Goal: Information Seeking & Learning: Learn about a topic

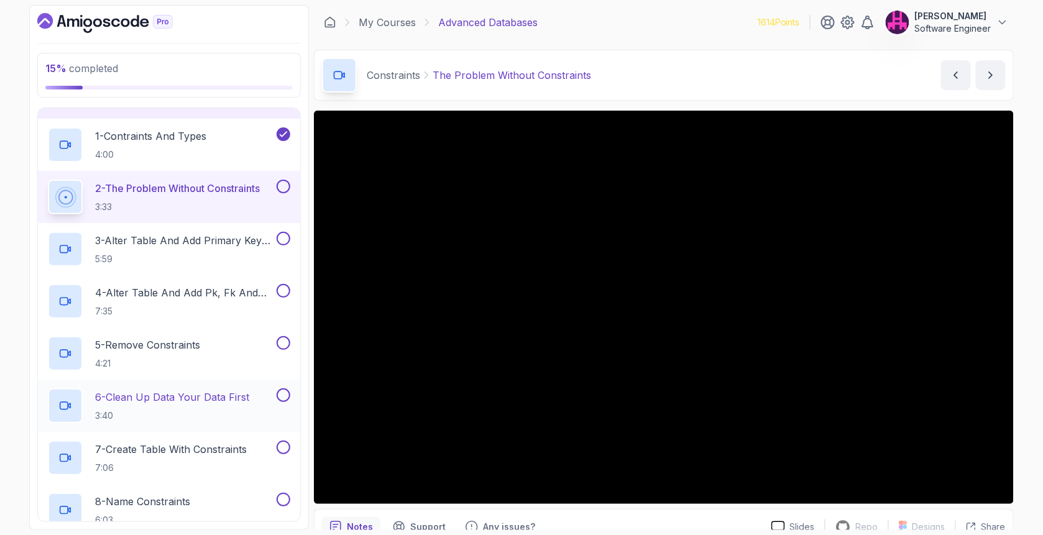
scroll to position [183, 0]
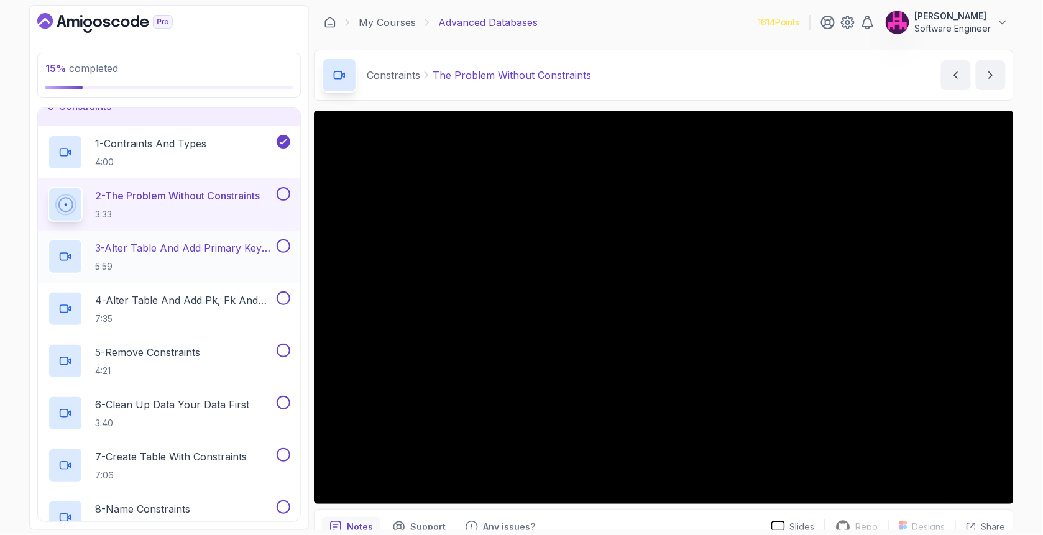
click at [199, 256] on h2 "3 - Alter Table And Add Primary Key Connstraint 5:59" at bounding box center [184, 257] width 179 height 32
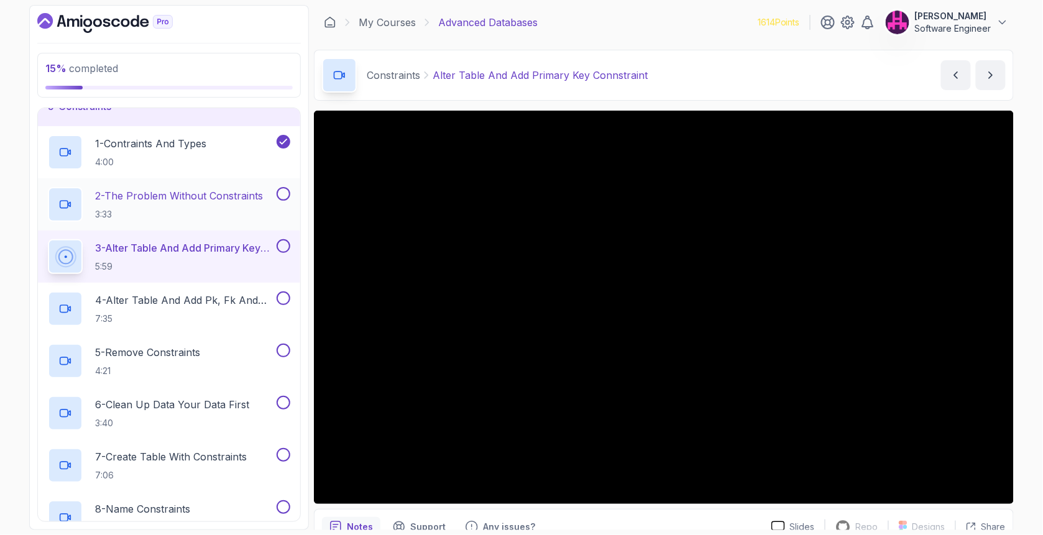
click at [286, 195] on button at bounding box center [284, 194] width 14 height 14
click at [1016, 459] on section "15 % completed 1 - Intro 2 - Schemas 3 - Advanced Data Types 4 - Working With D…" at bounding box center [521, 267] width 995 height 535
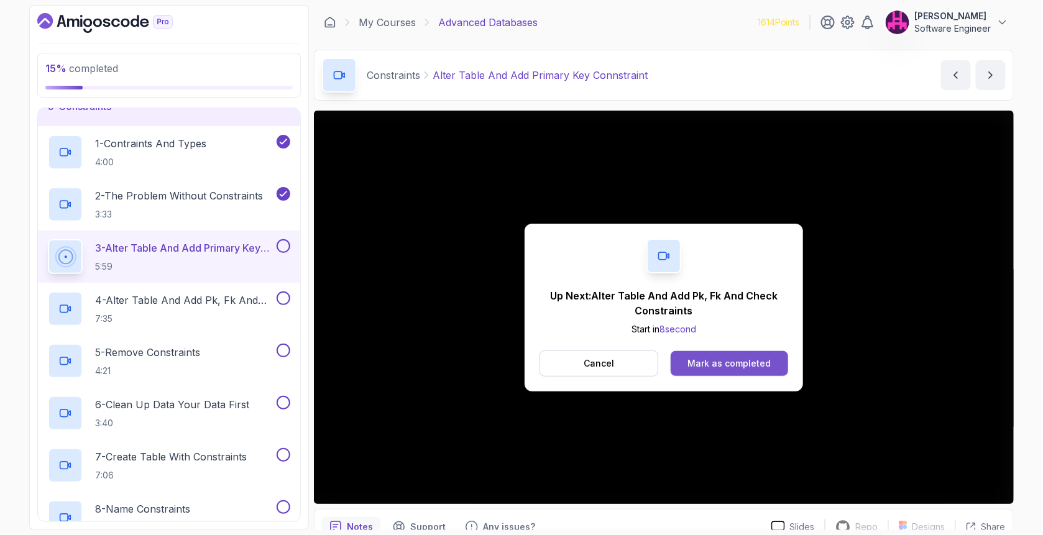
click at [701, 362] on div "Mark as completed" at bounding box center [728, 363] width 83 height 12
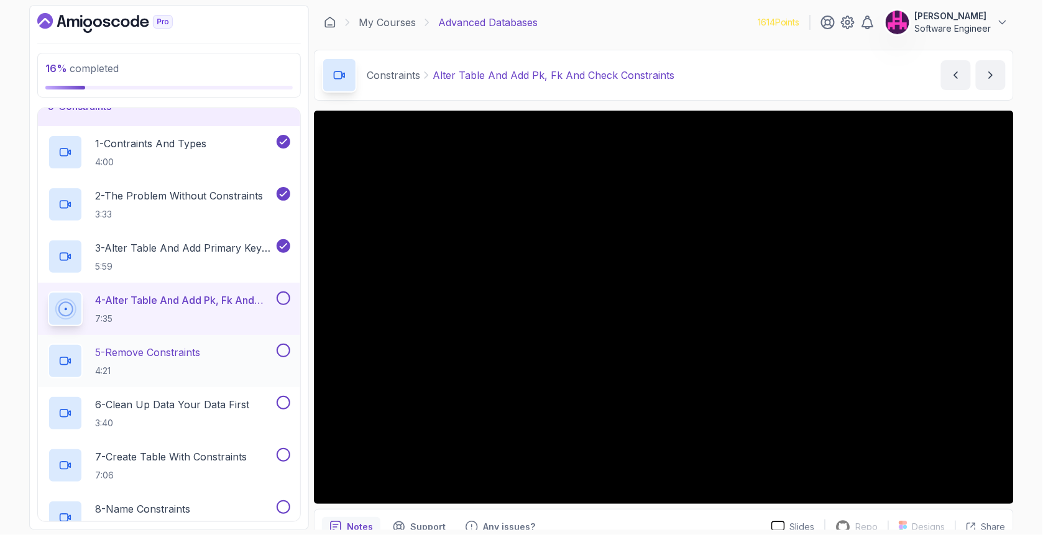
click at [212, 364] on div "5 - Remove Constraints 4:21" at bounding box center [161, 361] width 226 height 35
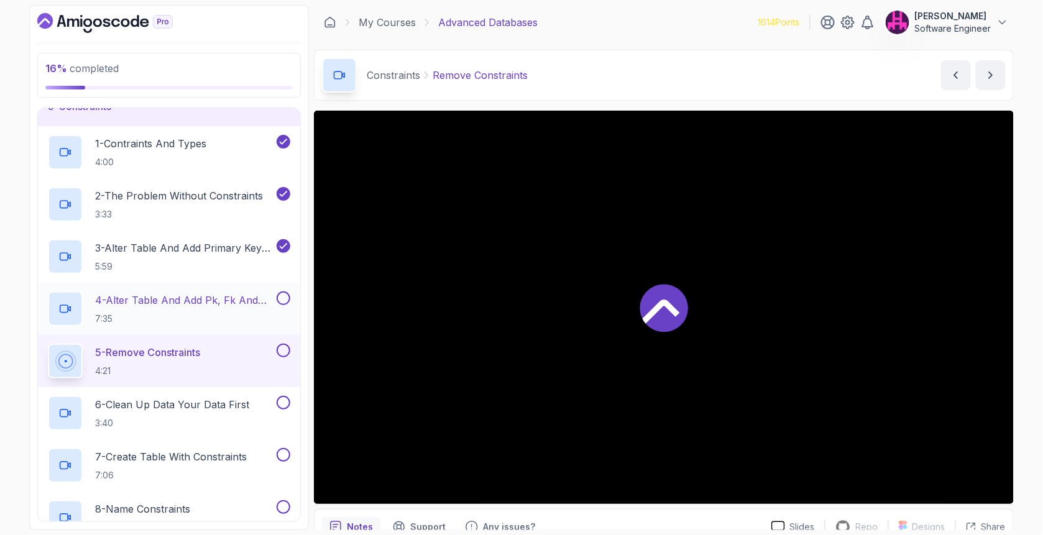
click at [290, 296] on button at bounding box center [284, 299] width 14 height 14
click at [285, 349] on button at bounding box center [284, 351] width 14 height 14
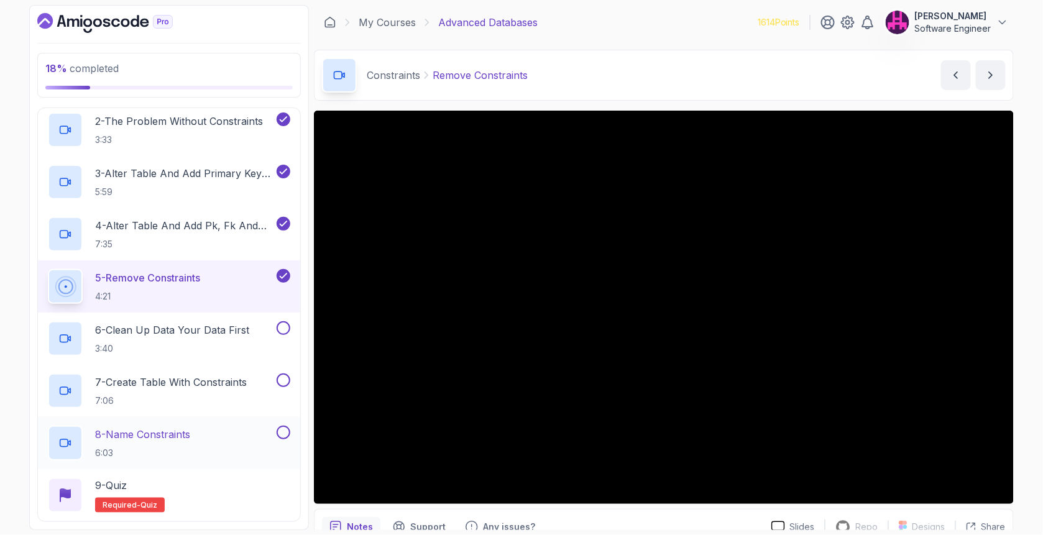
scroll to position [308, 0]
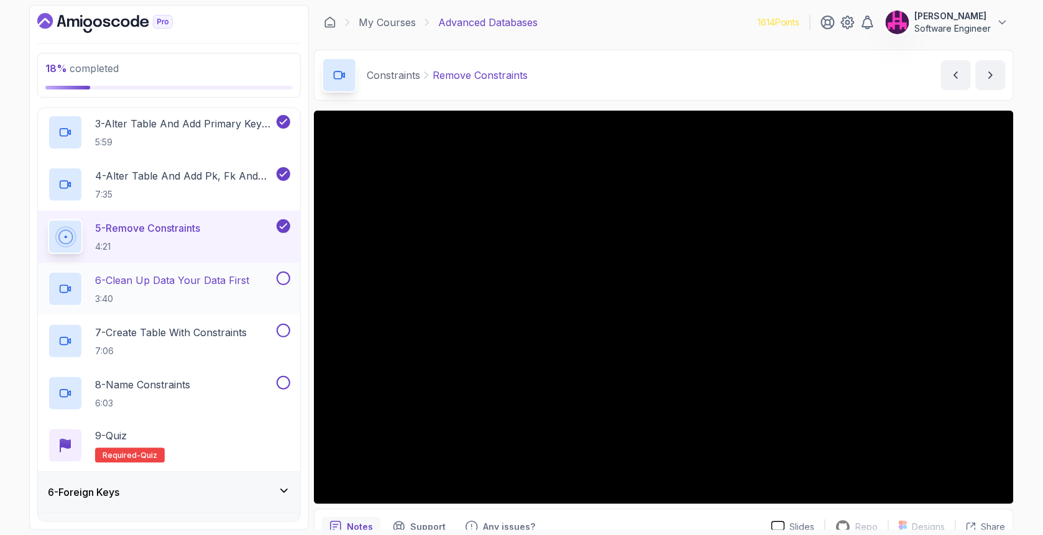
click at [280, 277] on button at bounding box center [284, 279] width 14 height 14
click at [283, 334] on button at bounding box center [284, 331] width 14 height 14
click at [281, 384] on button at bounding box center [284, 383] width 14 height 14
click at [159, 280] on p "6 - Clean Up Data Your Data First" at bounding box center [172, 280] width 154 height 15
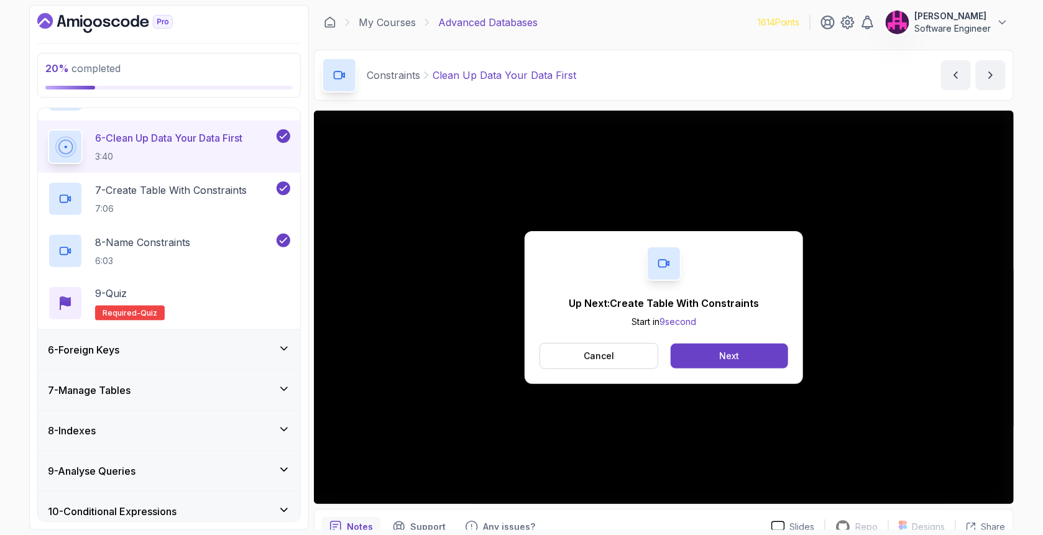
scroll to position [446, 0]
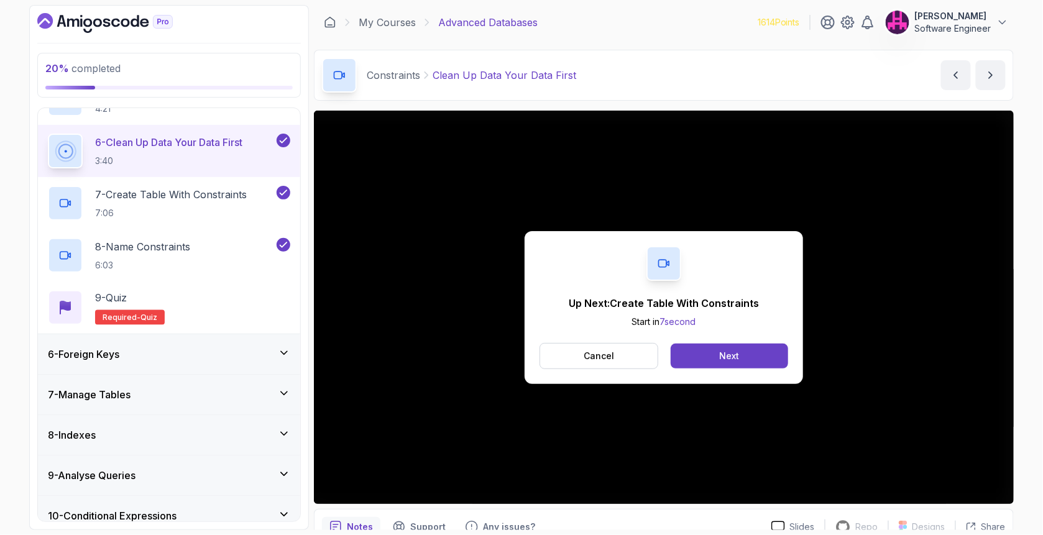
click at [172, 359] on div "6 - Foreign Keys" at bounding box center [169, 354] width 242 height 15
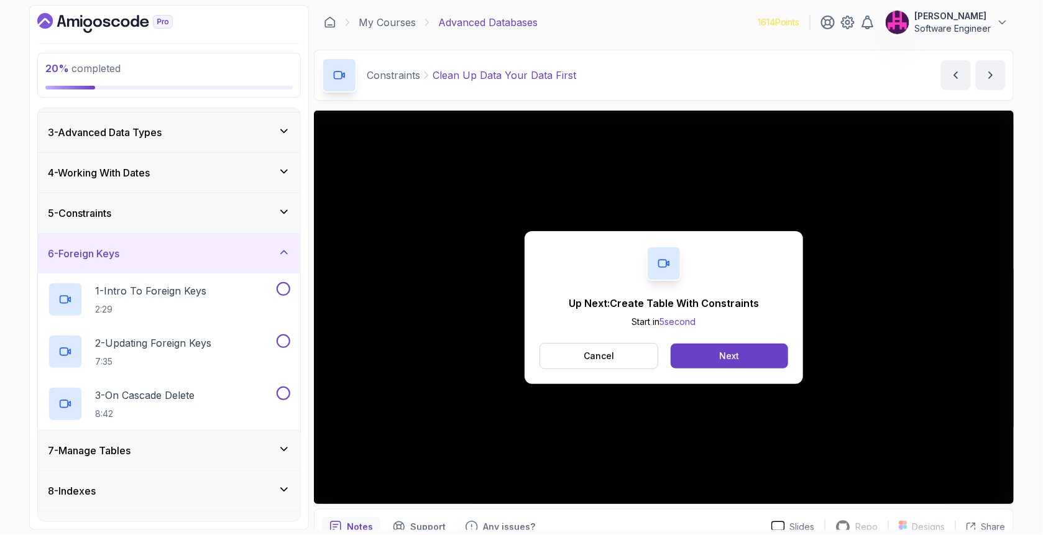
scroll to position [72, 0]
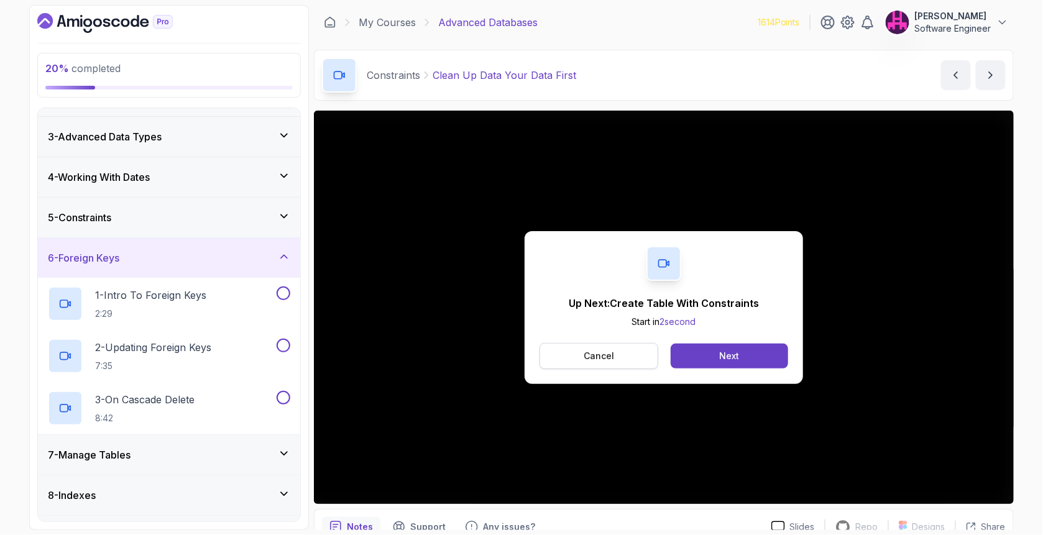
click at [599, 352] on p "Cancel" at bounding box center [599, 356] width 30 height 12
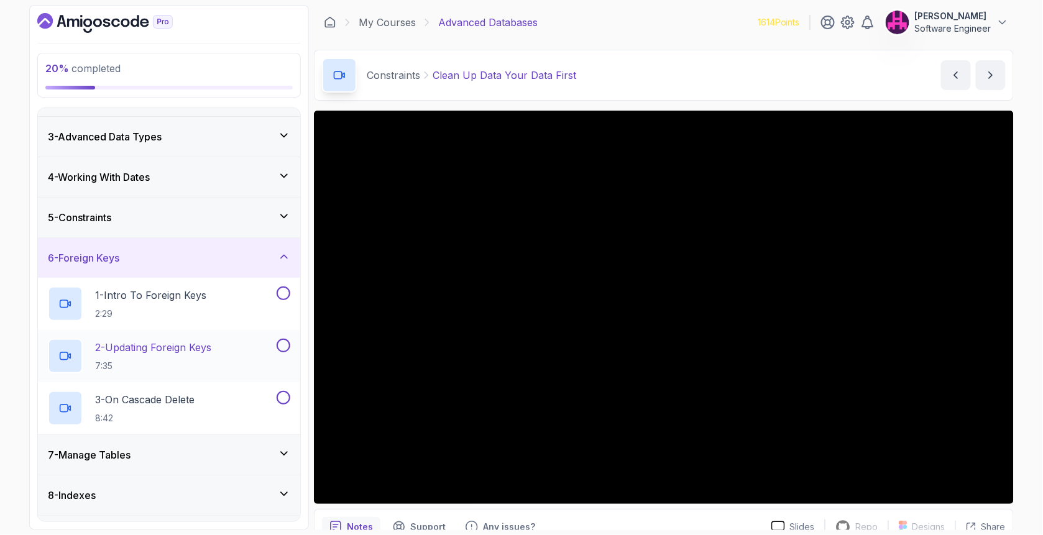
click at [230, 362] on div "2 - Updating Foreign Keys 7:35" at bounding box center [161, 356] width 226 height 35
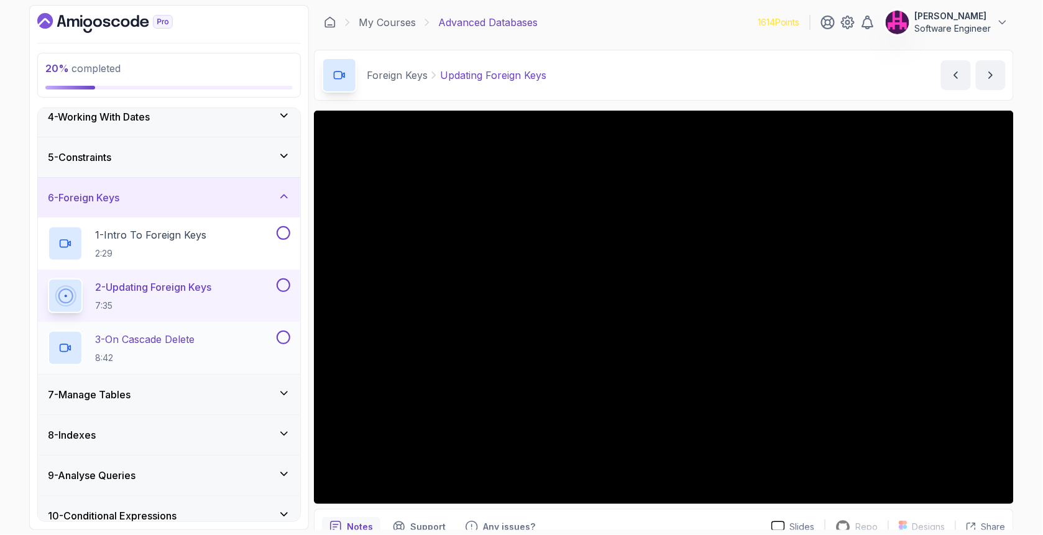
scroll to position [237, 0]
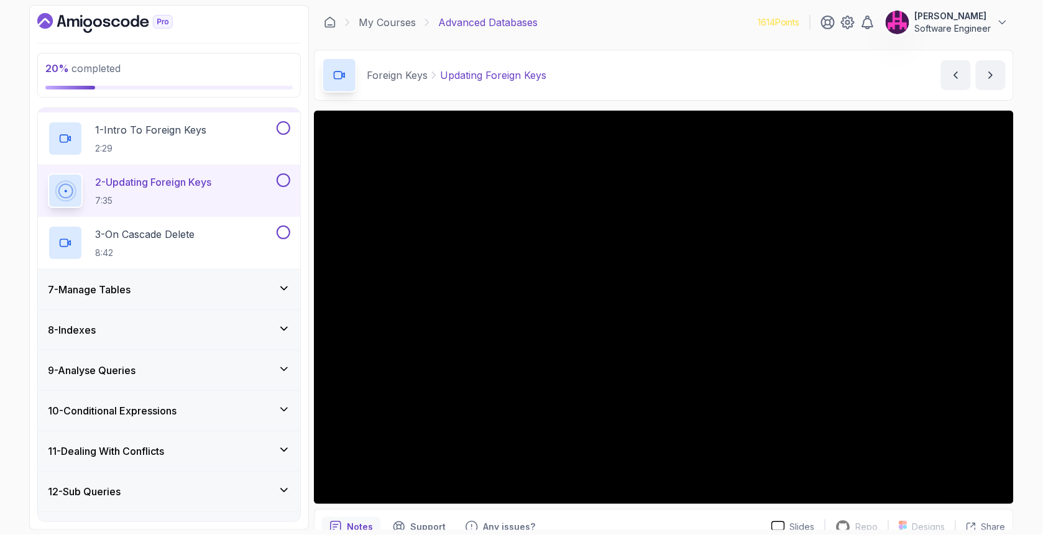
click at [194, 297] on div "7 - Manage Tables" at bounding box center [169, 290] width 262 height 40
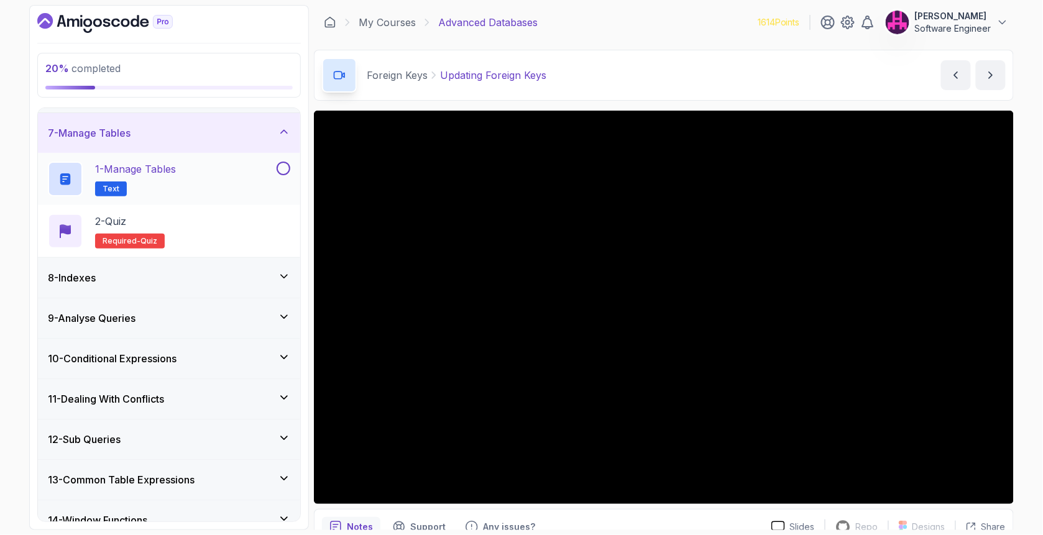
click at [199, 178] on div "1 - Manage Tables Text" at bounding box center [161, 179] width 226 height 35
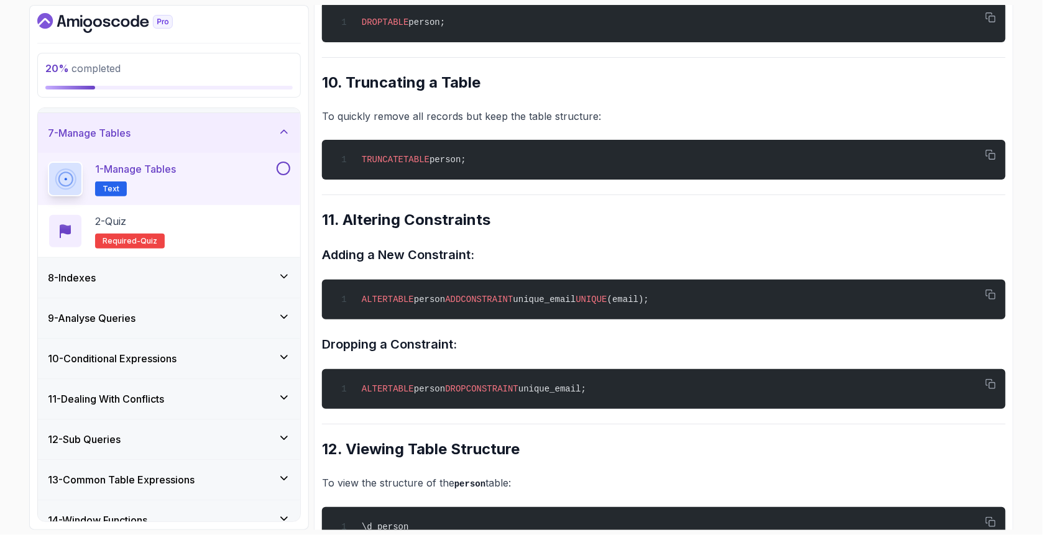
scroll to position [2060, 0]
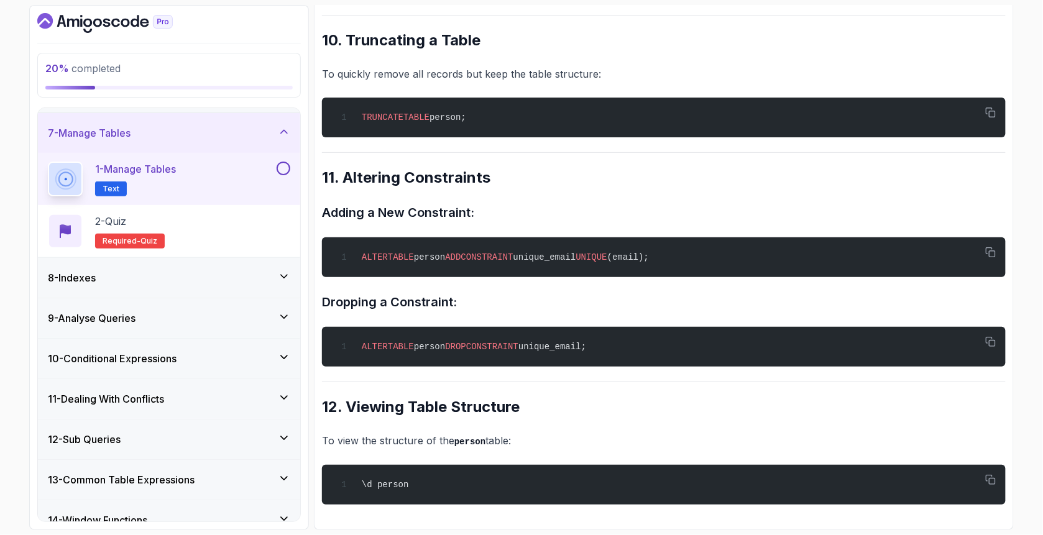
click at [121, 285] on div "8 - Indexes" at bounding box center [169, 278] width 262 height 40
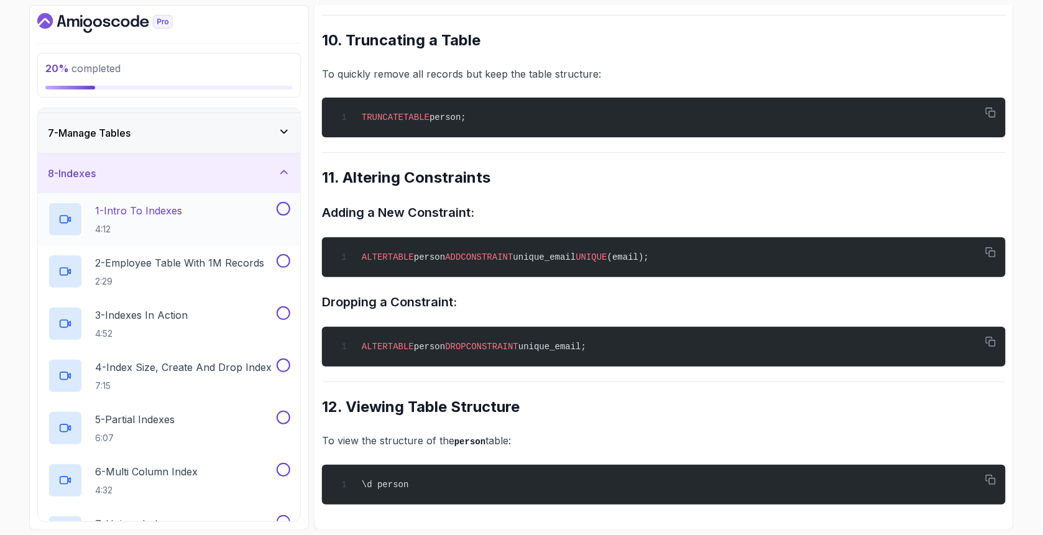
click at [131, 207] on p "1 - Intro To Indexes" at bounding box center [138, 210] width 87 height 15
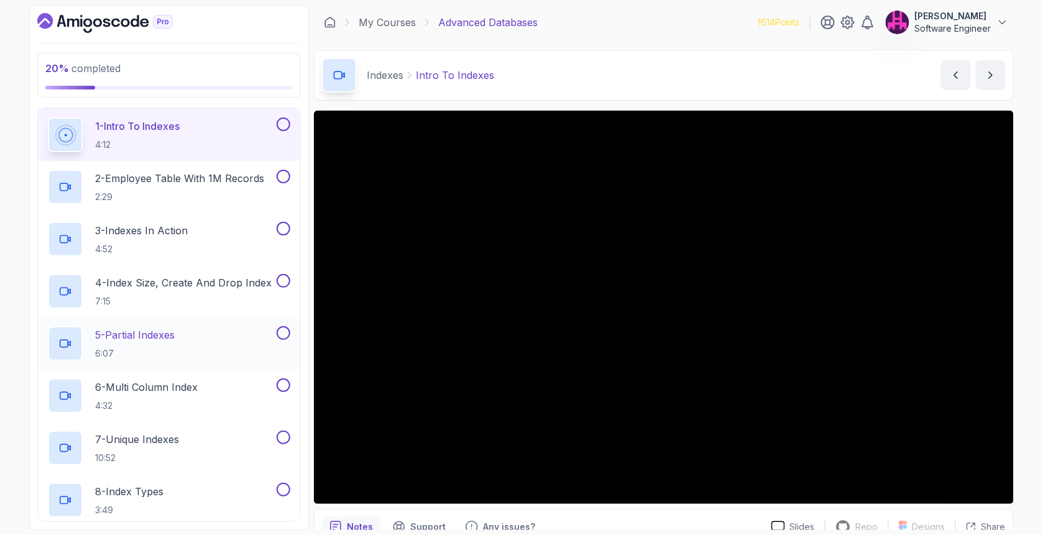
scroll to position [321, 0]
click at [281, 129] on button at bounding box center [284, 126] width 14 height 14
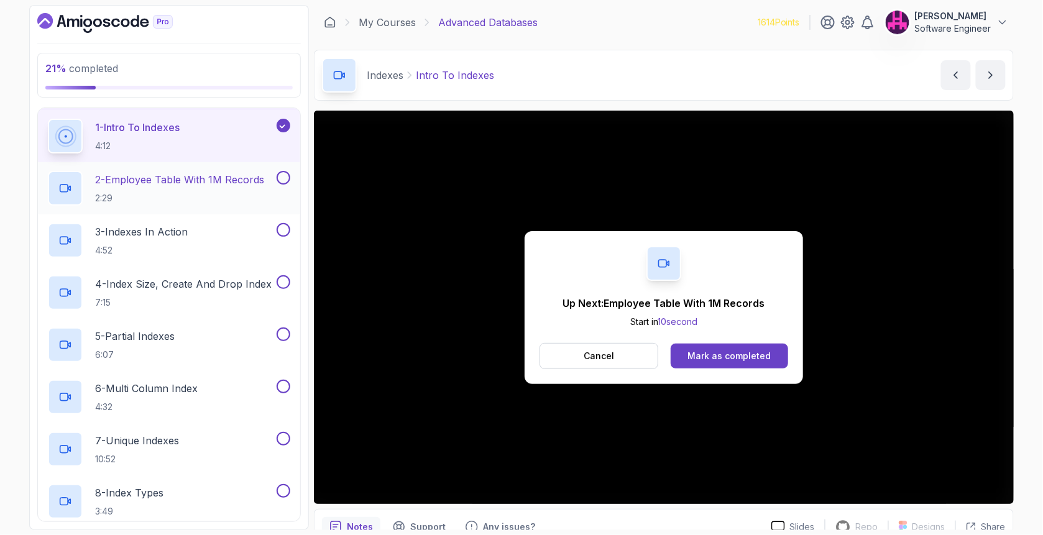
click at [248, 186] on h2 "2 - Employee Table With 1M Records 2:29" at bounding box center [179, 188] width 169 height 32
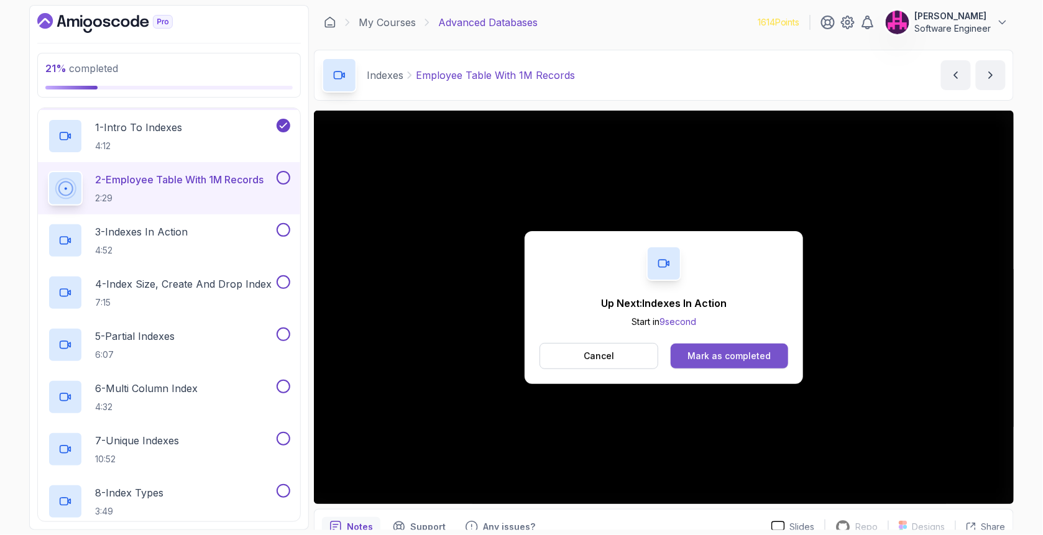
click at [724, 349] on button "Mark as completed" at bounding box center [729, 356] width 117 height 25
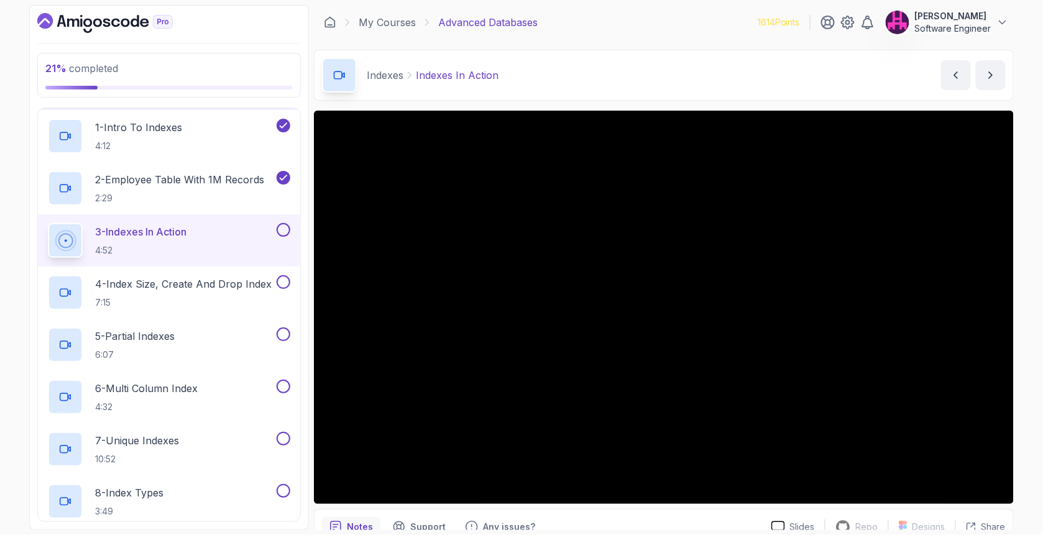
click at [552, 292] on div at bounding box center [664, 307] width 700 height 393
click at [389, 283] on div at bounding box center [664, 307] width 700 height 393
click at [236, 226] on div "3 - Indexes In Action 4:52" at bounding box center [161, 240] width 226 height 35
click at [137, 295] on h2 "4 - Index Size, Create And Drop Index 7:15" at bounding box center [183, 293] width 177 height 32
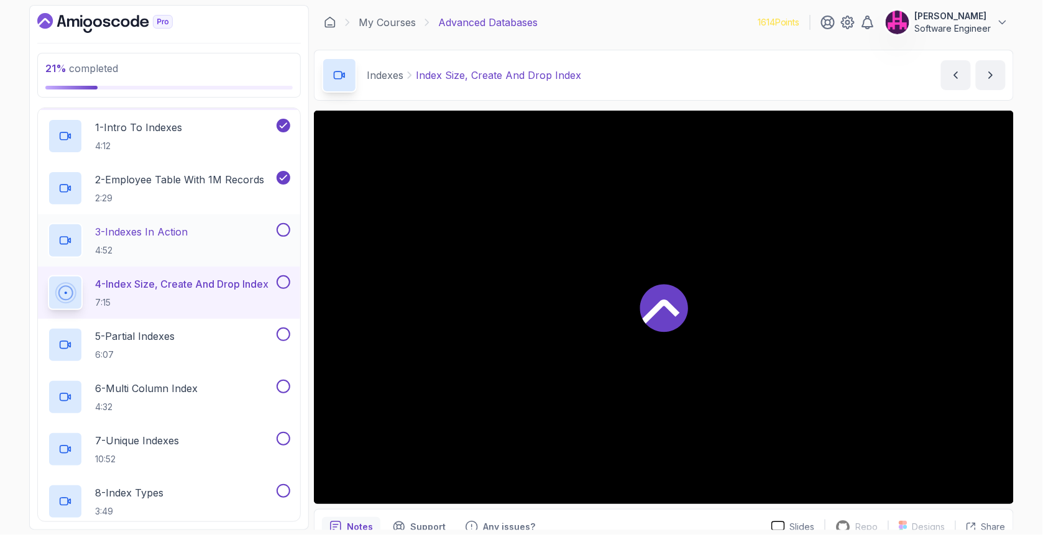
click at [157, 230] on p "3 - Indexes In Action" at bounding box center [141, 231] width 93 height 15
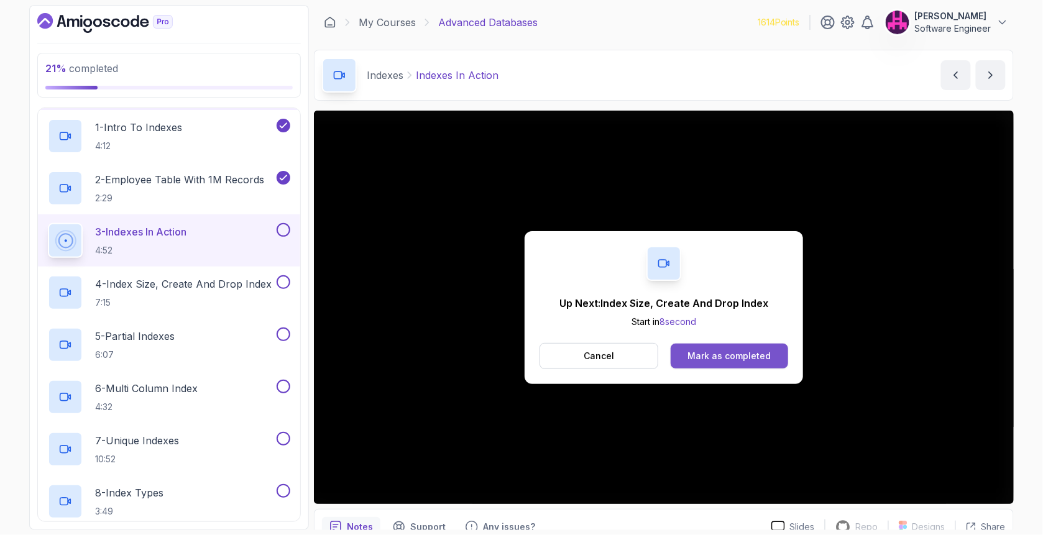
click at [687, 357] on button "Mark as completed" at bounding box center [729, 356] width 117 height 25
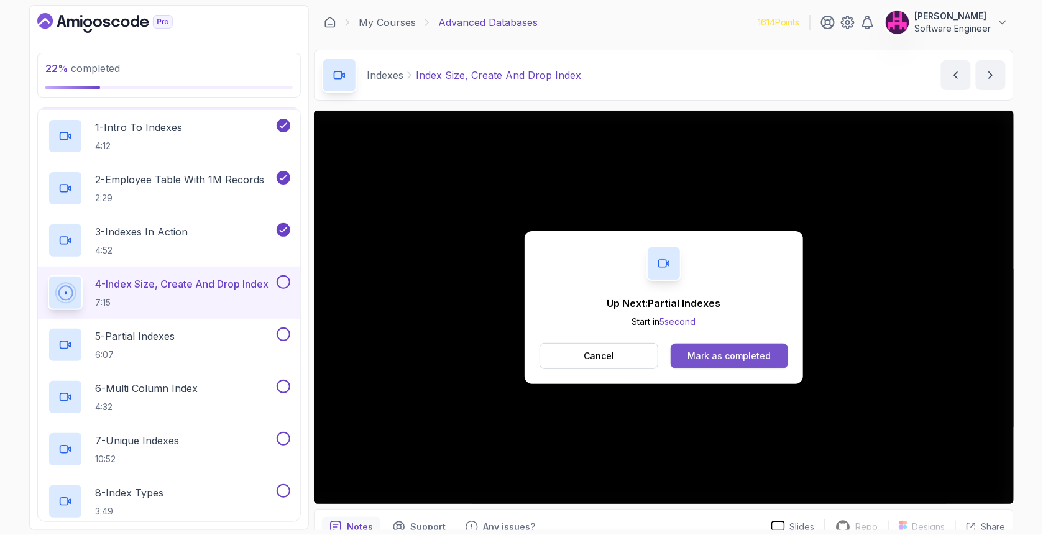
click at [671, 353] on button "Mark as completed" at bounding box center [729, 356] width 117 height 25
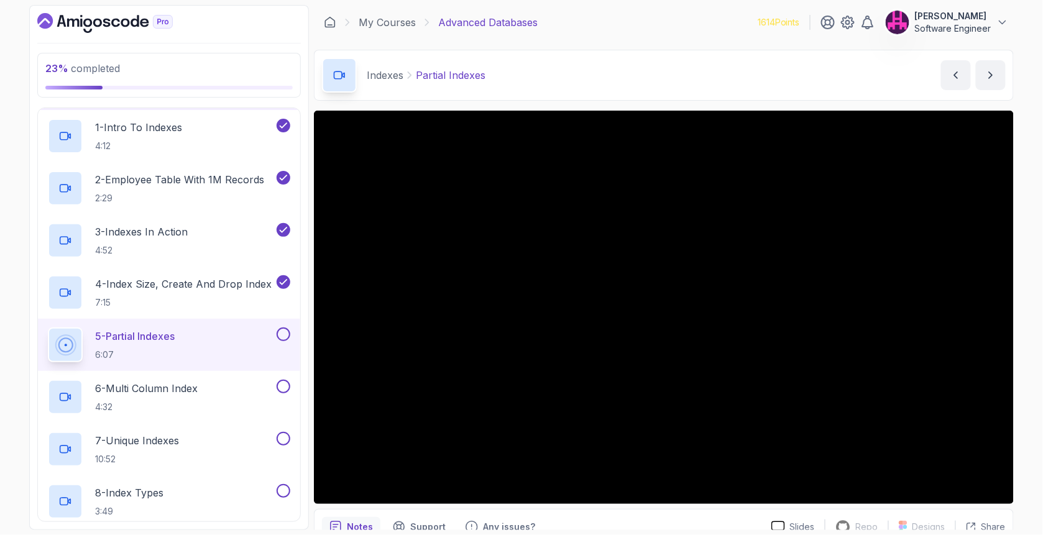
click at [281, 328] on div at bounding box center [282, 335] width 16 height 14
click at [282, 381] on button at bounding box center [284, 387] width 14 height 14
click at [284, 331] on button at bounding box center [284, 335] width 14 height 14
click at [195, 436] on div "7 - Unique Indexes 10:52" at bounding box center [161, 449] width 226 height 35
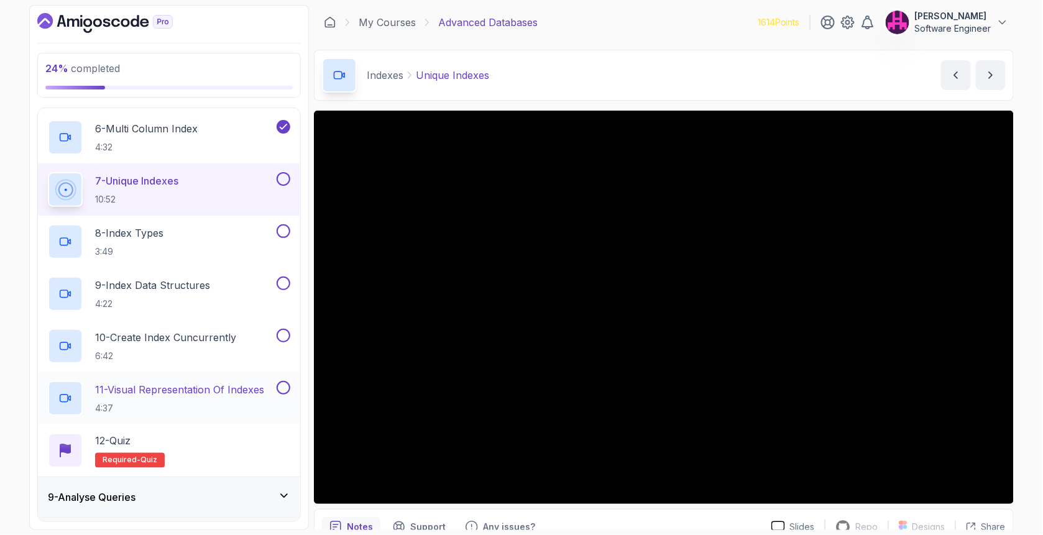
scroll to position [580, 0]
